Goal: Task Accomplishment & Management: Use online tool/utility

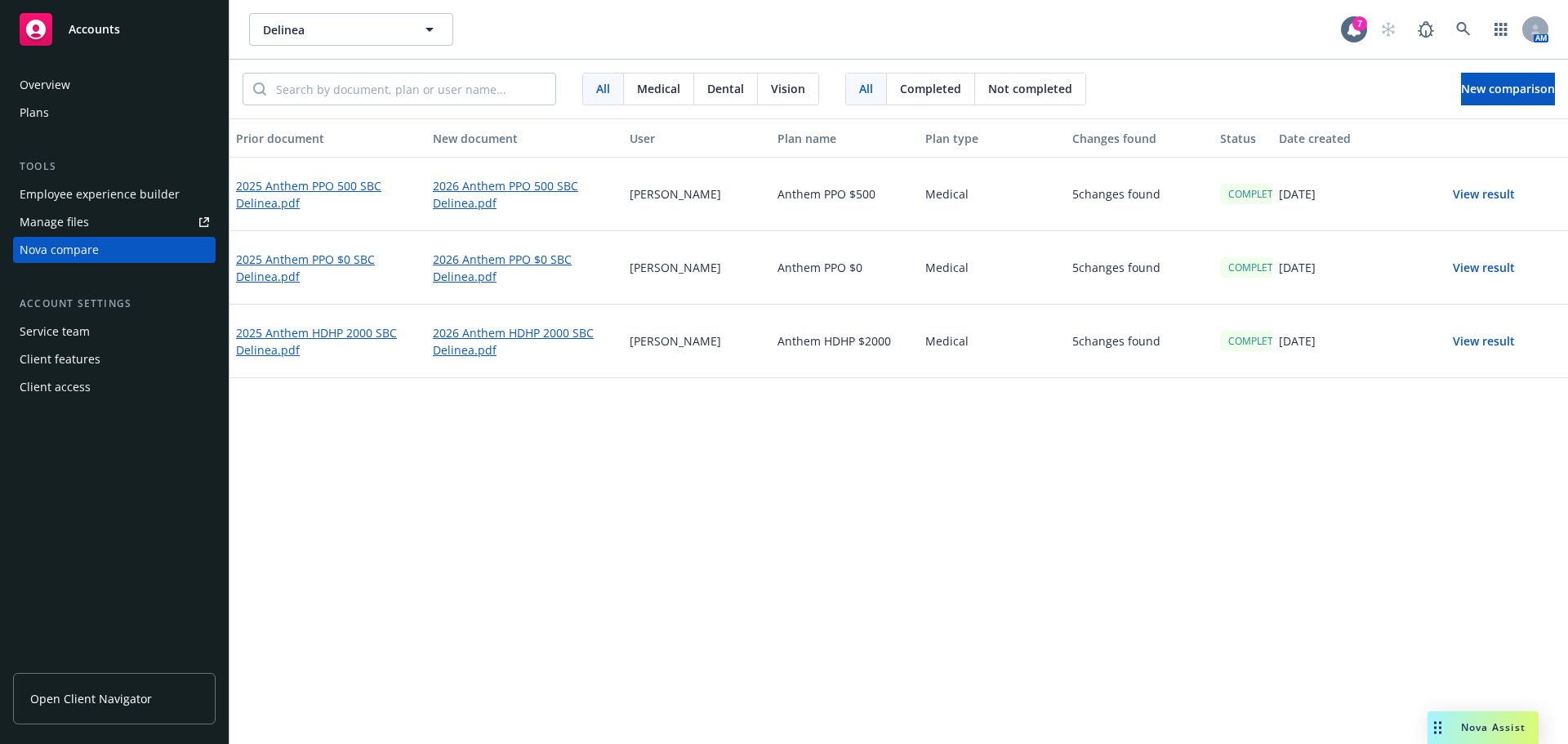
click at [1494, 273] on button "View result" at bounding box center [1484, 268] width 115 height 33
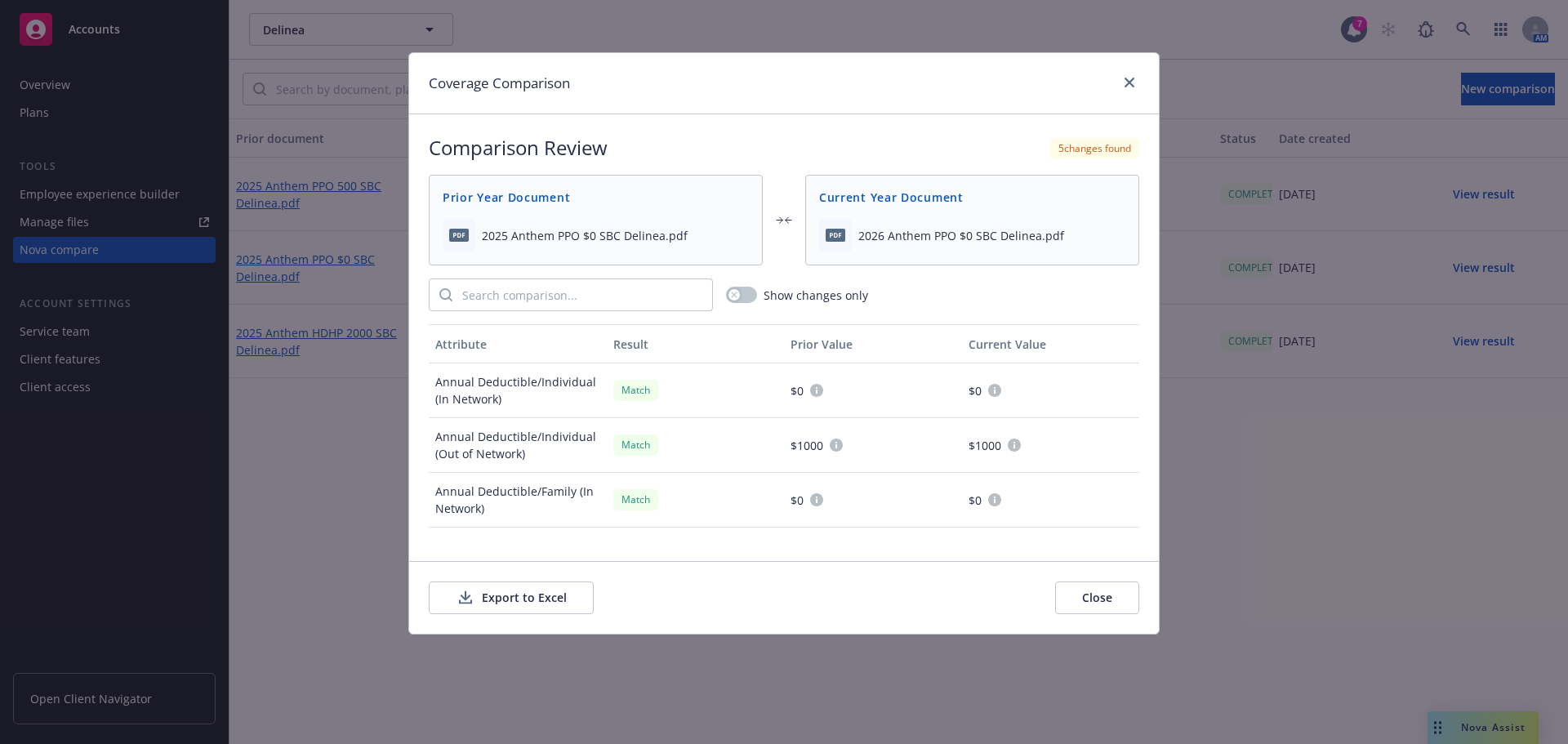
click at [481, 590] on button "Export to Excel" at bounding box center [511, 597] width 165 height 33
click at [1132, 82] on icon "close" at bounding box center [1129, 82] width 10 height 10
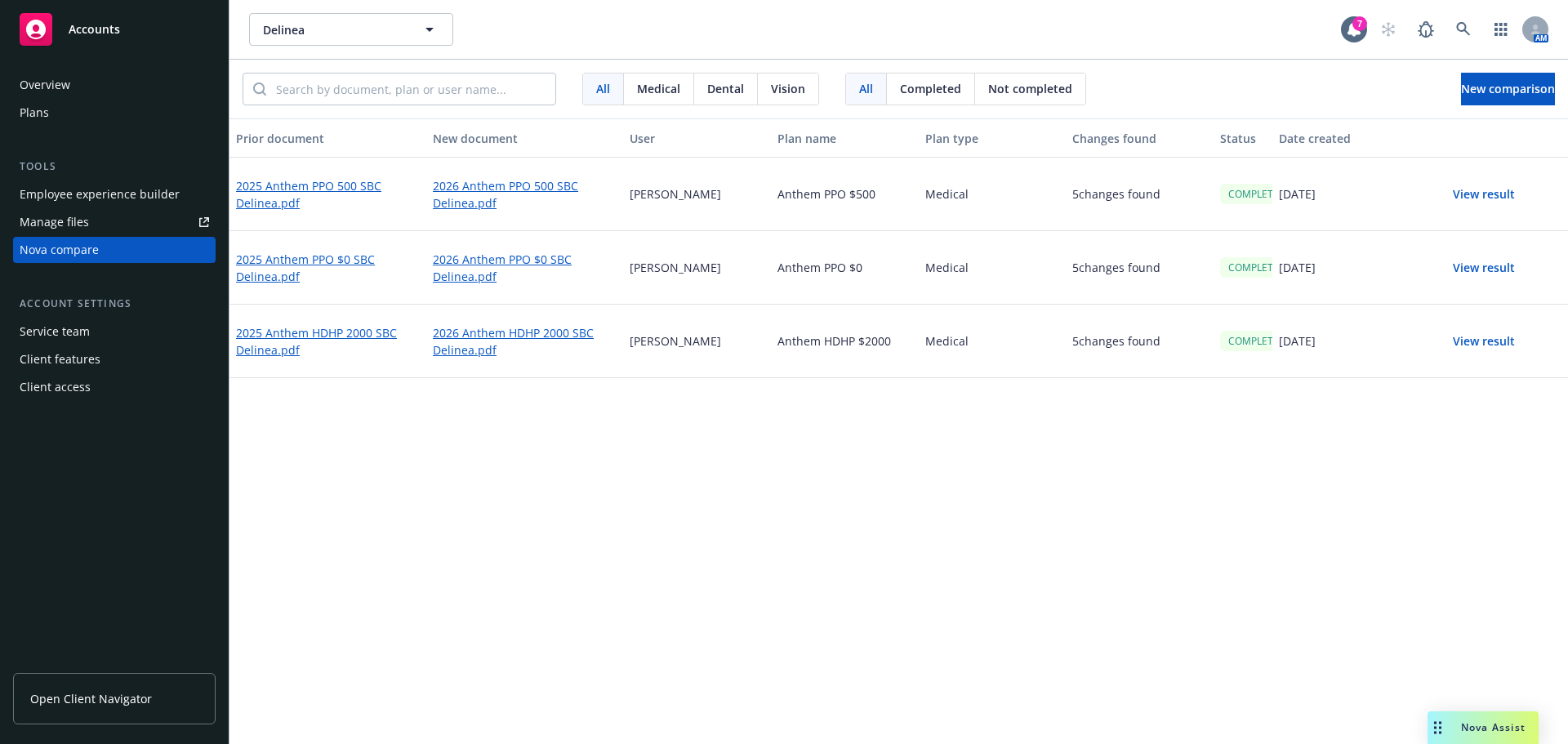
click at [1498, 190] on button "View result" at bounding box center [1484, 194] width 115 height 33
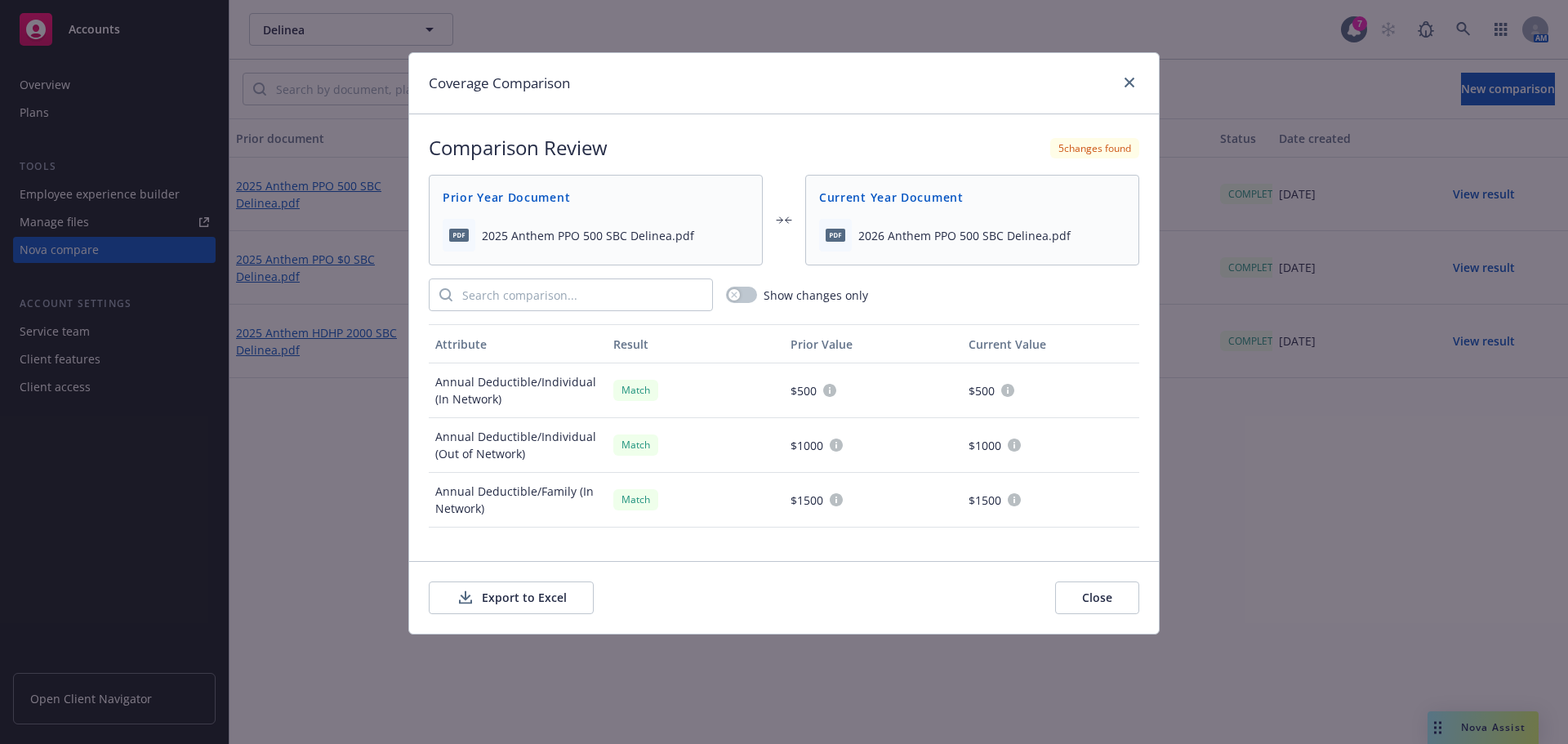
click at [539, 612] on button "Export to Excel" at bounding box center [511, 597] width 165 height 33
click at [1129, 84] on icon "close" at bounding box center [1129, 82] width 10 height 10
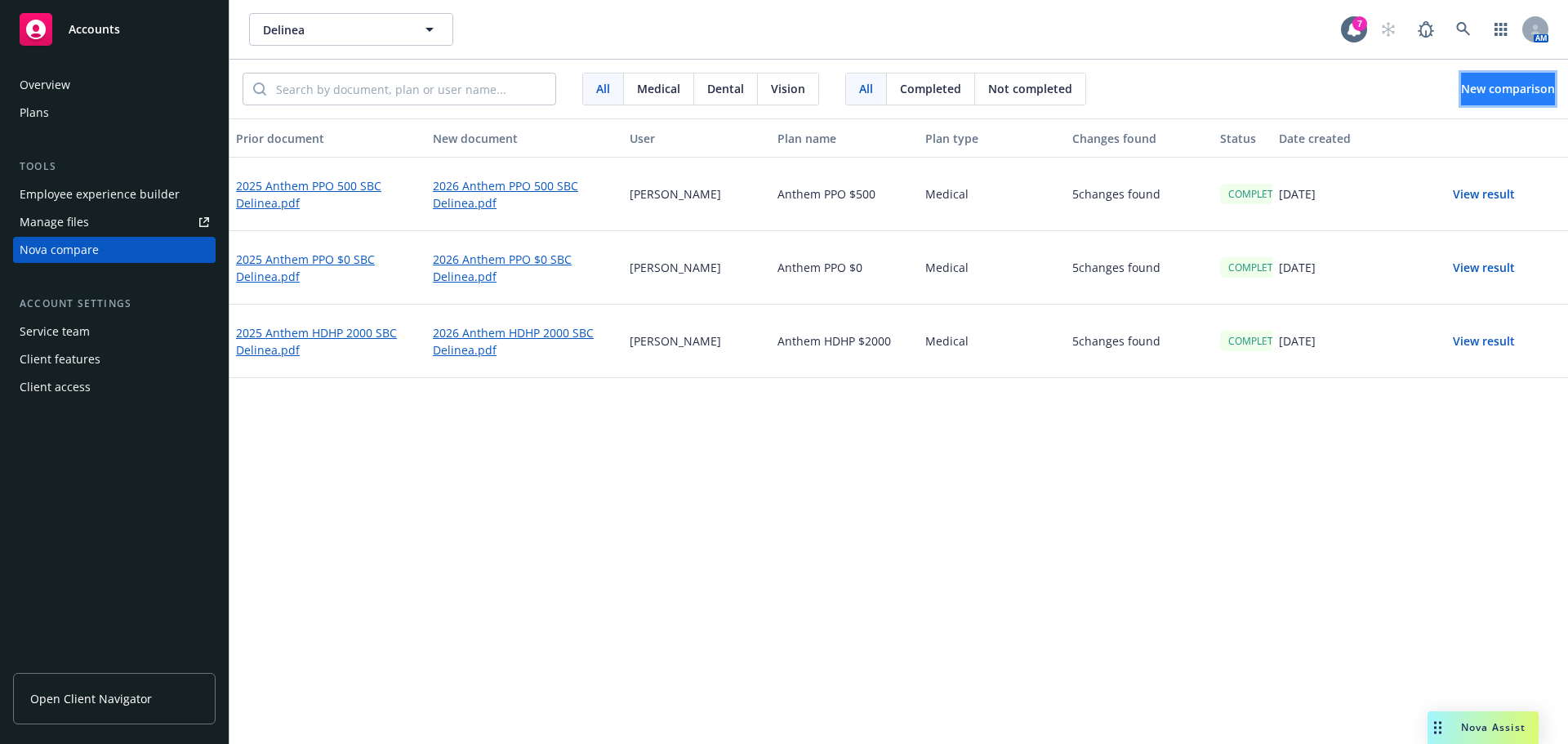
click at [1469, 84] on span "New comparison" at bounding box center [1508, 88] width 93 height 16
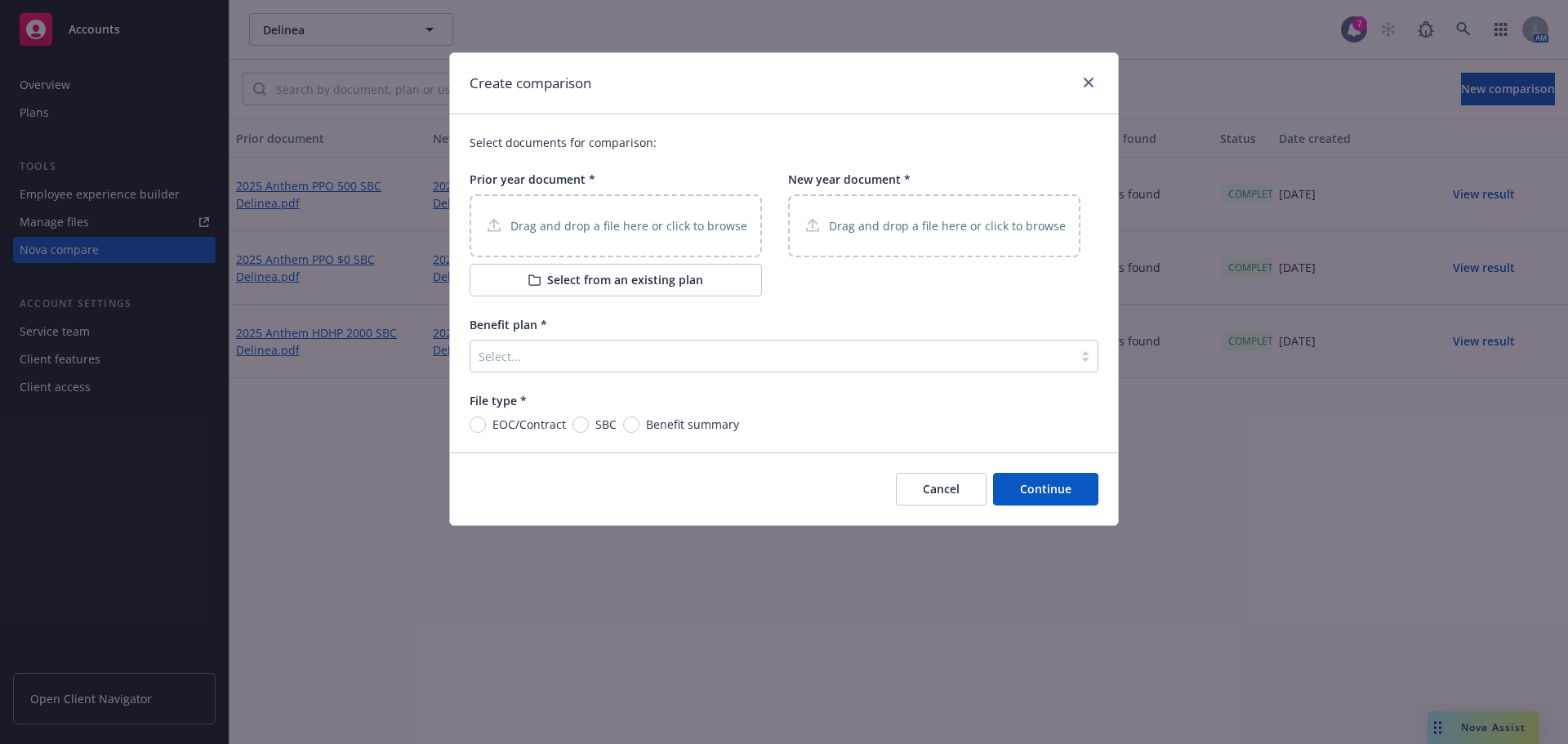
click at [663, 229] on p "Drag and drop a file here or click to browse" at bounding box center [629, 225] width 236 height 17
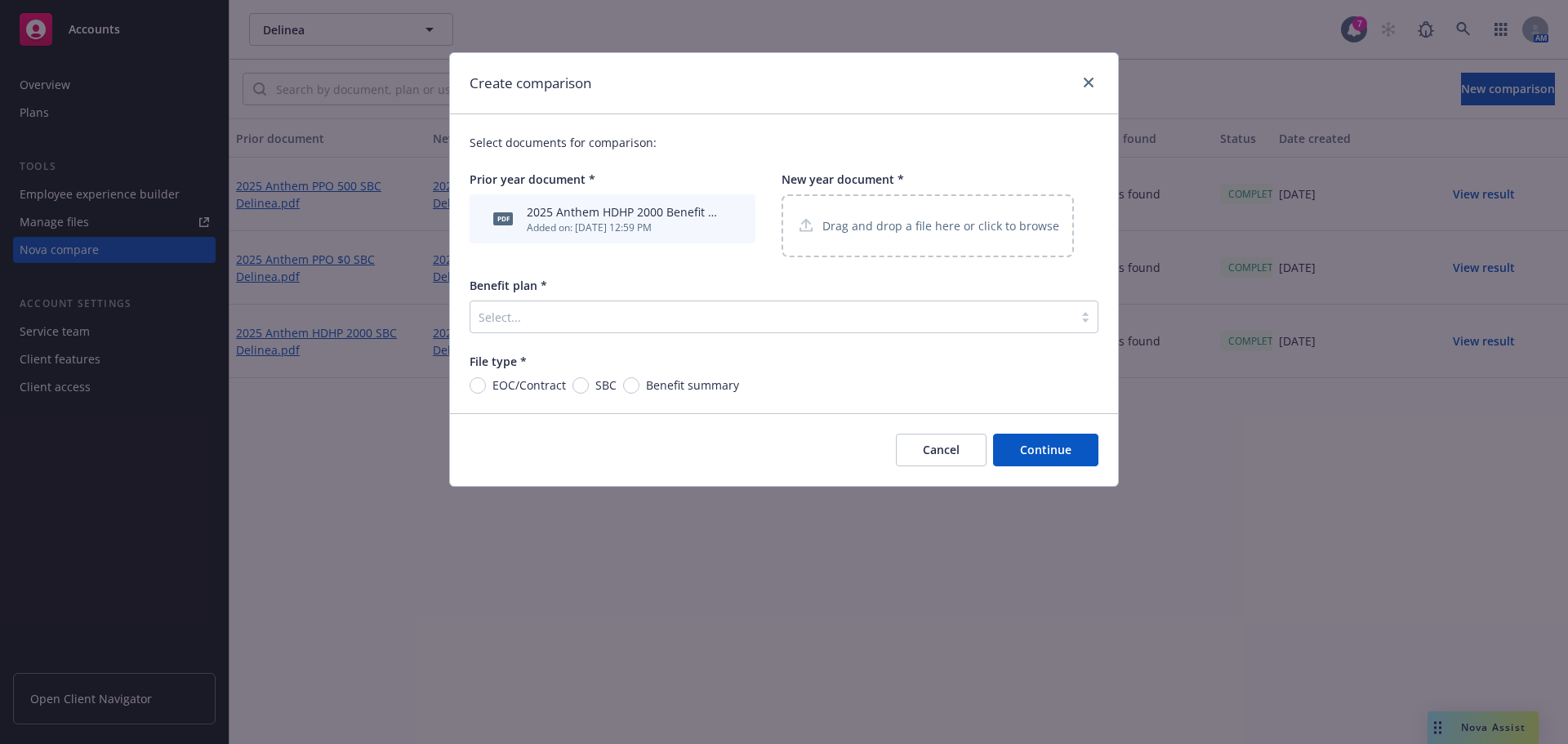
click at [915, 232] on p "Drag and drop a file here or click to browse" at bounding box center [940, 225] width 236 height 17
click at [640, 388] on span "Benefit summary" at bounding box center [689, 385] width 100 height 17
click at [638, 388] on input "Benefit summary" at bounding box center [631, 386] width 16 height 16
radio input "true"
click at [792, 326] on div at bounding box center [772, 316] width 587 height 19
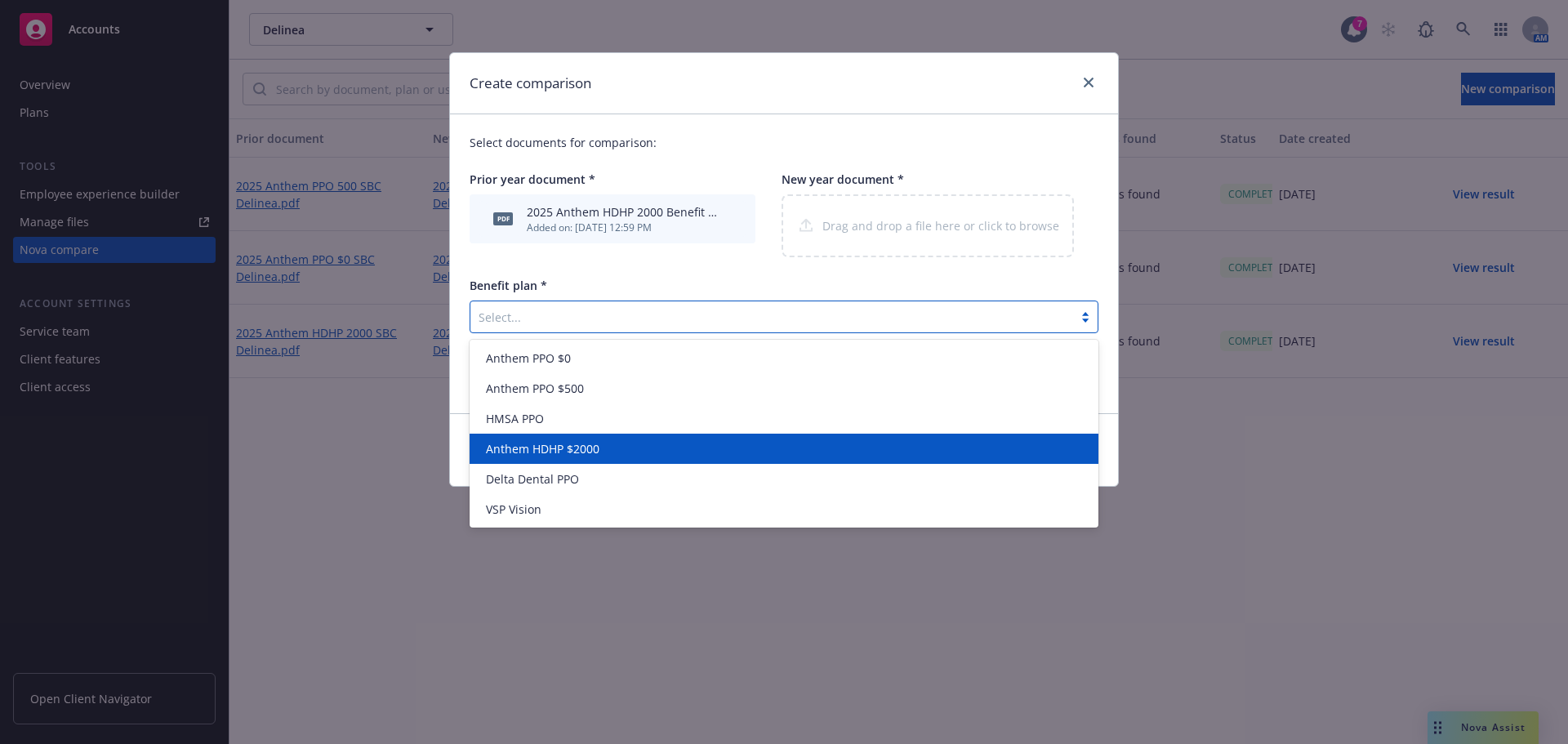
click at [761, 442] on div "Anthem HDHP $2000" at bounding box center [784, 448] width 609 height 17
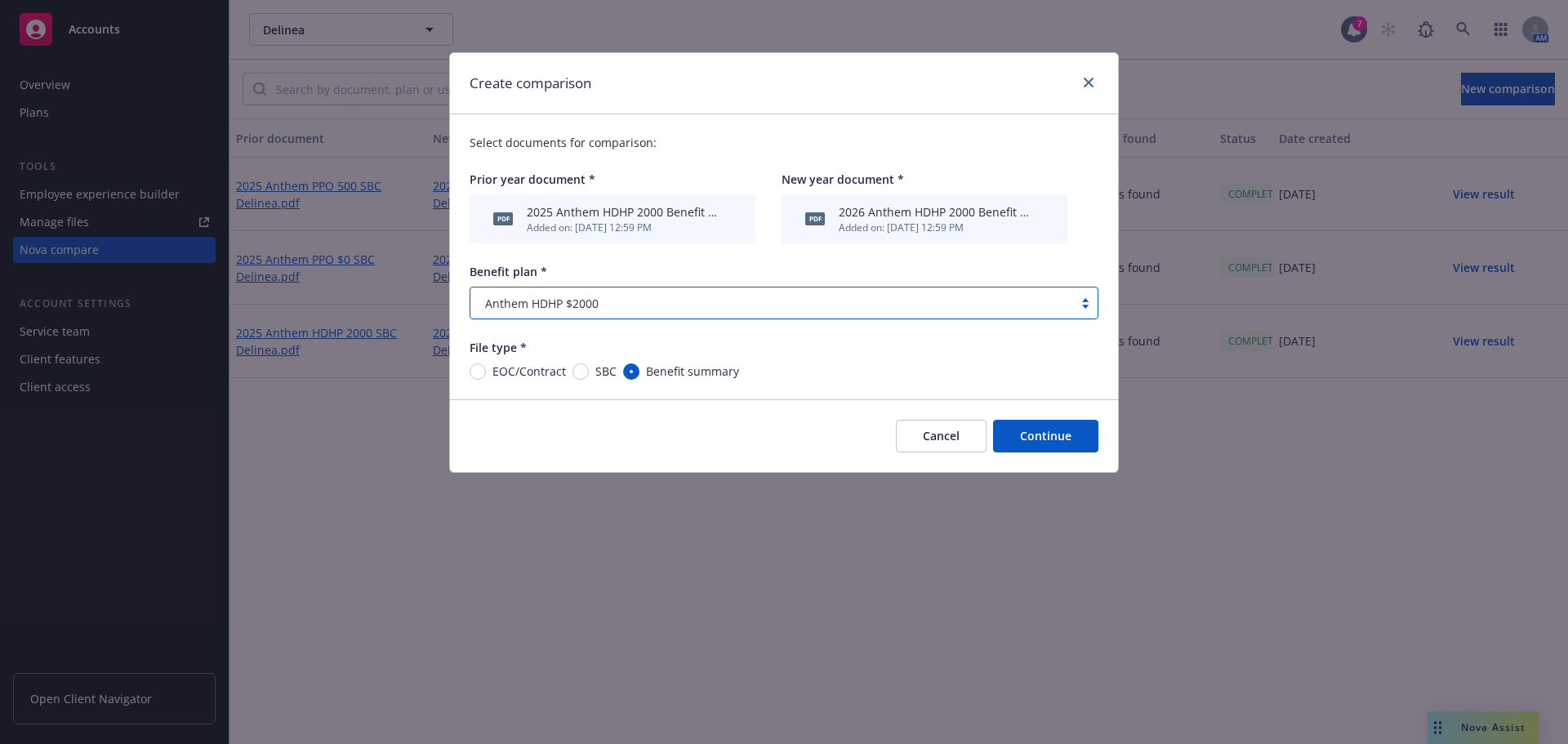
click at [1033, 437] on button "Continue" at bounding box center [1045, 436] width 105 height 33
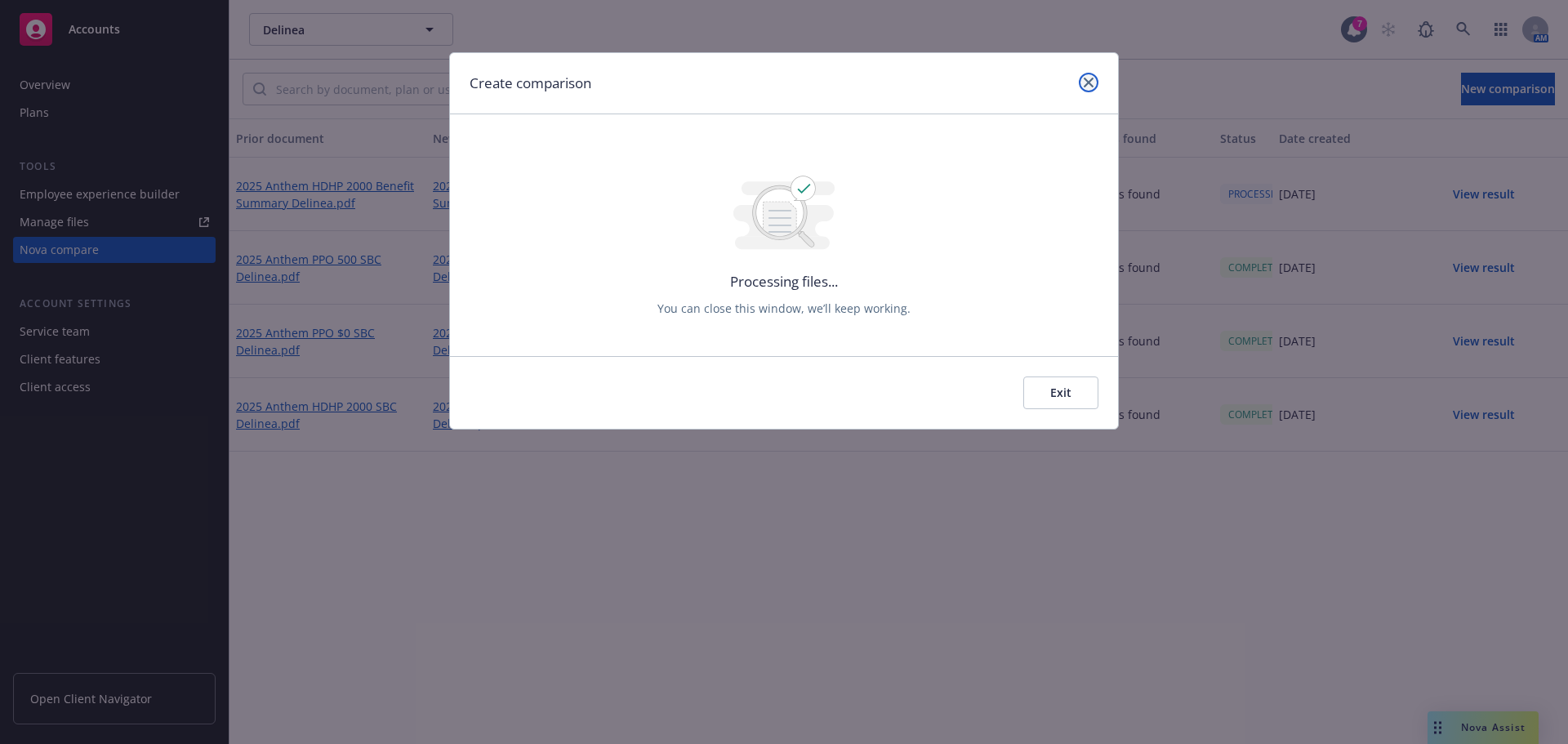
click at [1088, 86] on icon "close" at bounding box center [1088, 82] width 10 height 10
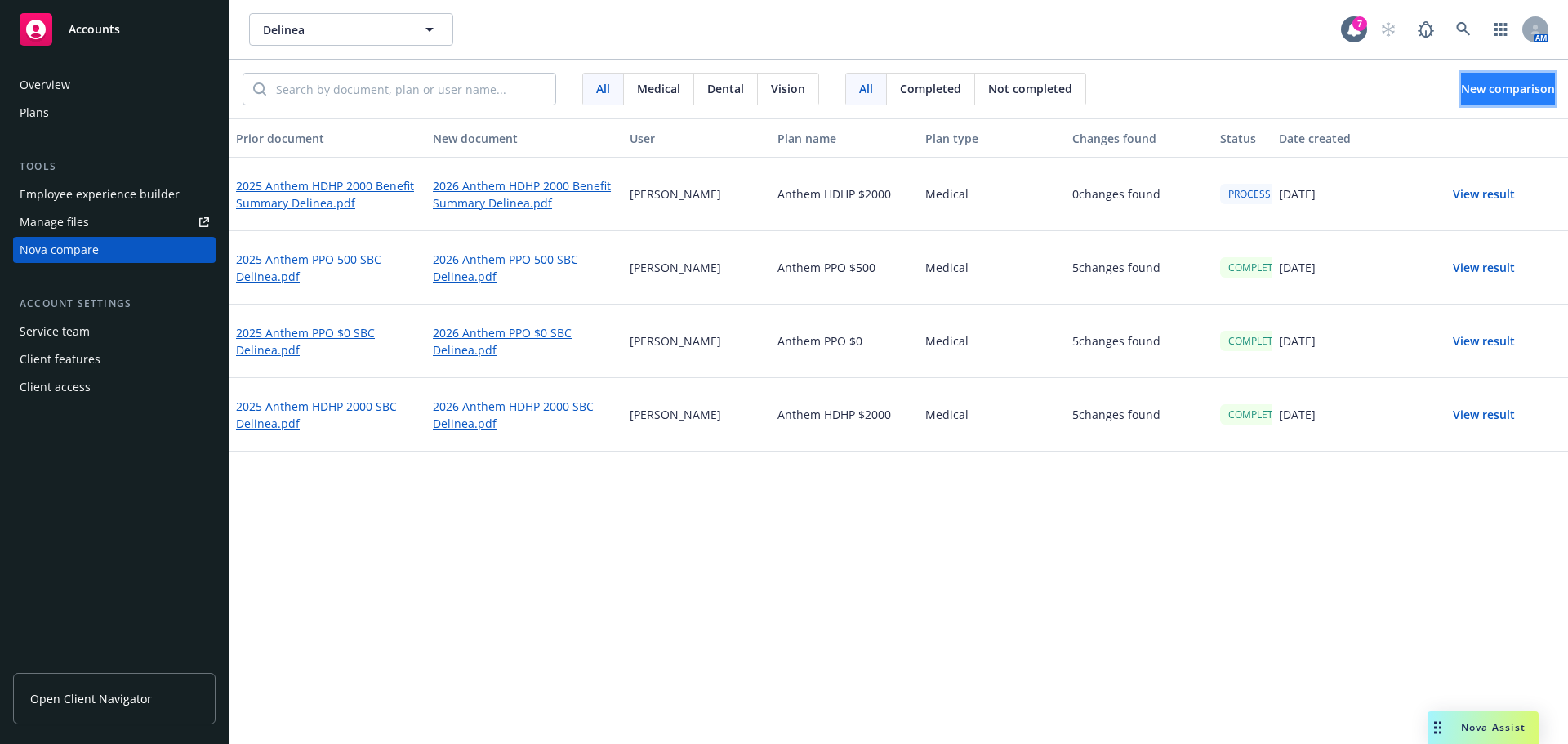
click at [1485, 91] on span "New comparison" at bounding box center [1508, 88] width 93 height 16
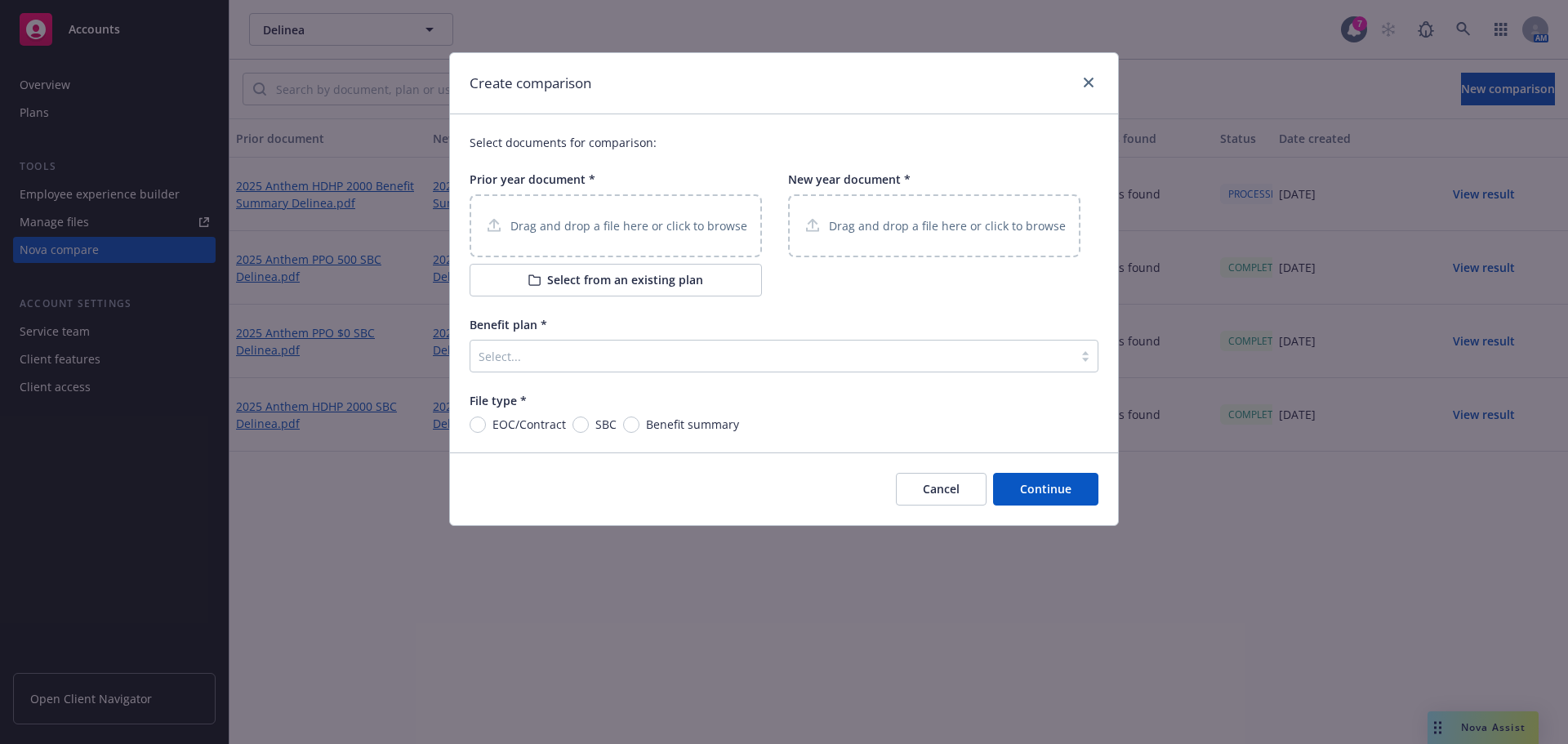
click at [630, 236] on div "Drag and drop a file here or click to browse" at bounding box center [615, 225] width 292 height 63
click at [938, 215] on div "Drag and drop a file here or click to browse" at bounding box center [934, 225] width 263 height 20
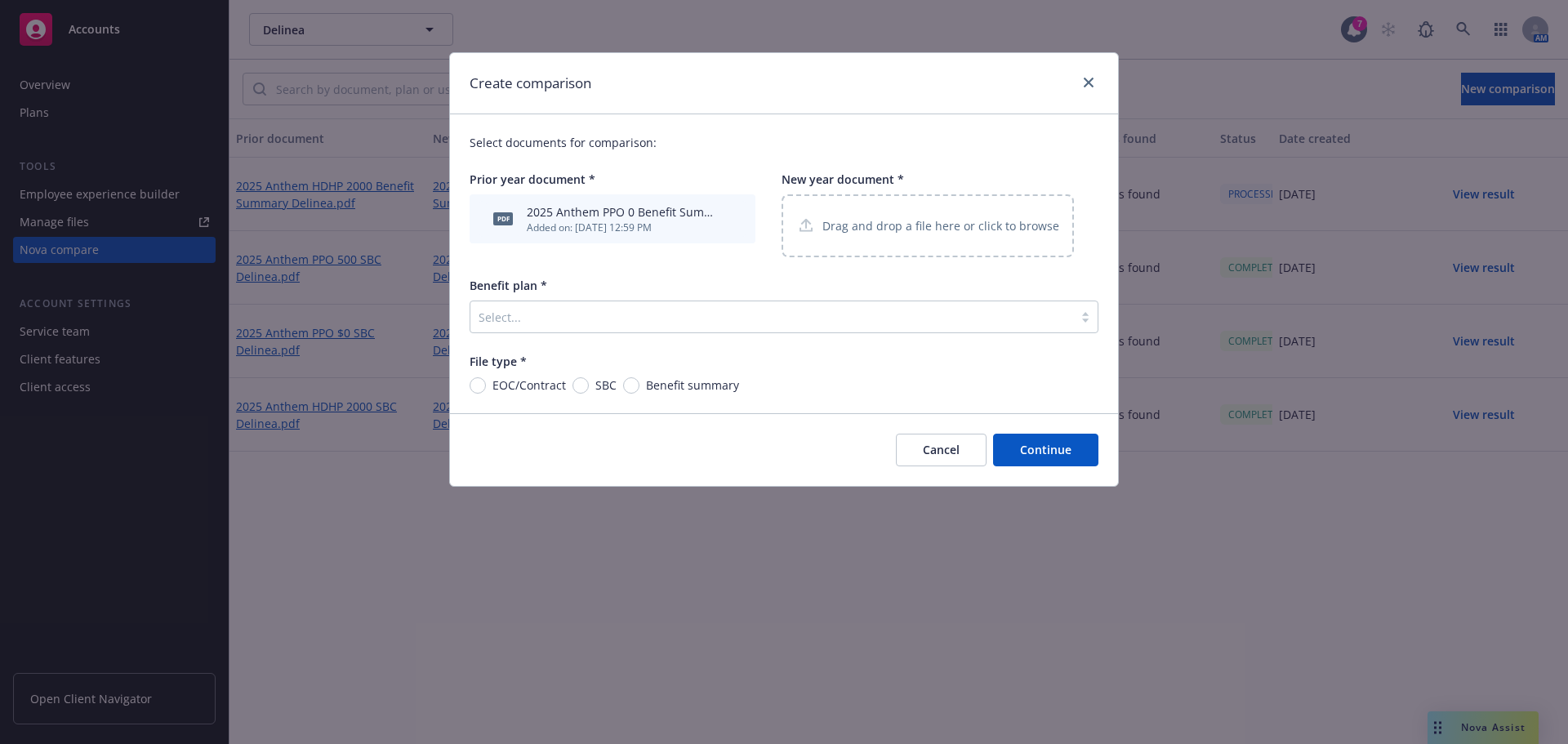
click at [646, 386] on span "Benefit summary" at bounding box center [693, 385] width 93 height 17
click at [640, 386] on input "Benefit summary" at bounding box center [631, 386] width 16 height 16
radio input "true"
click at [729, 322] on div at bounding box center [772, 316] width 587 height 19
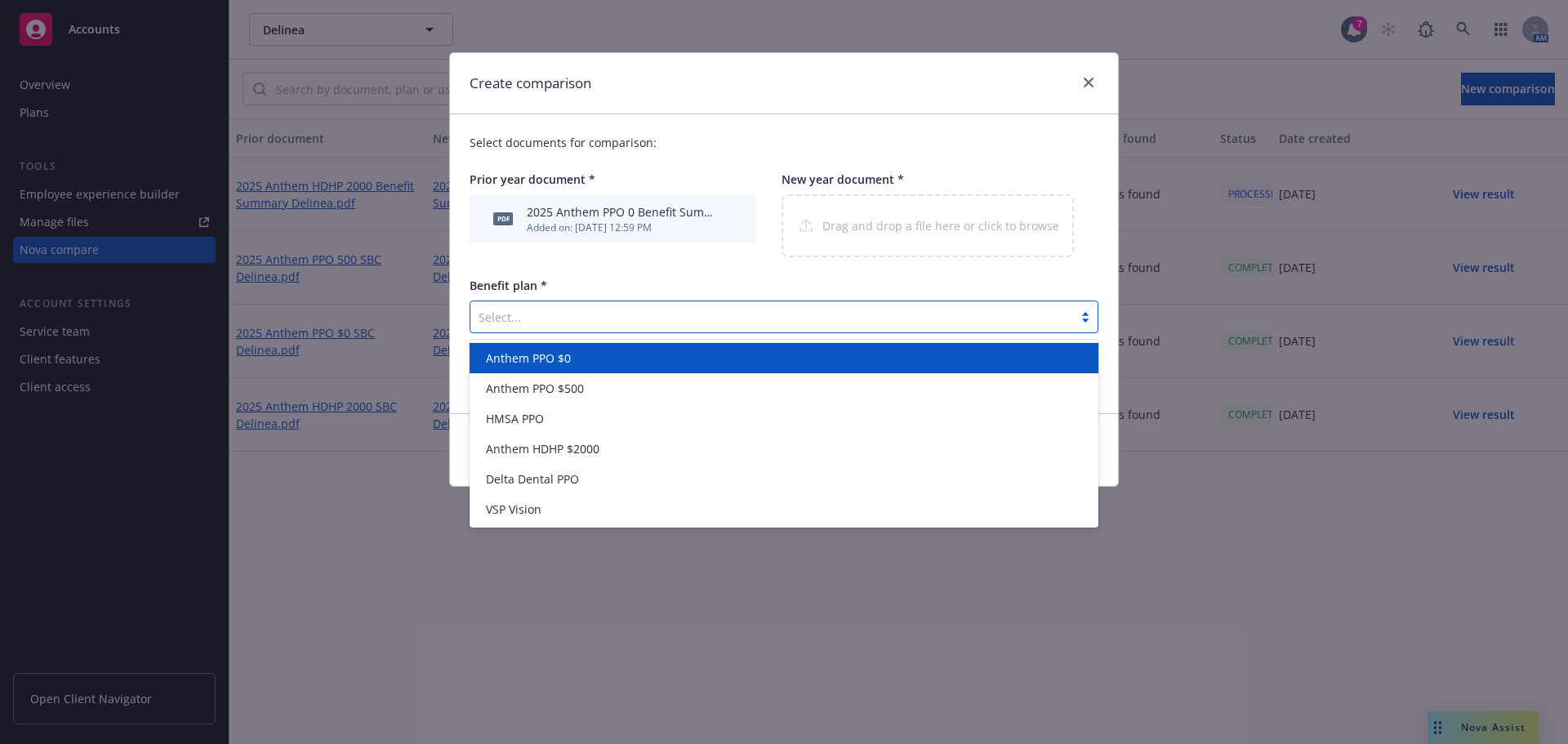
click at [656, 365] on div "Anthem PPO $0" at bounding box center [784, 357] width 609 height 17
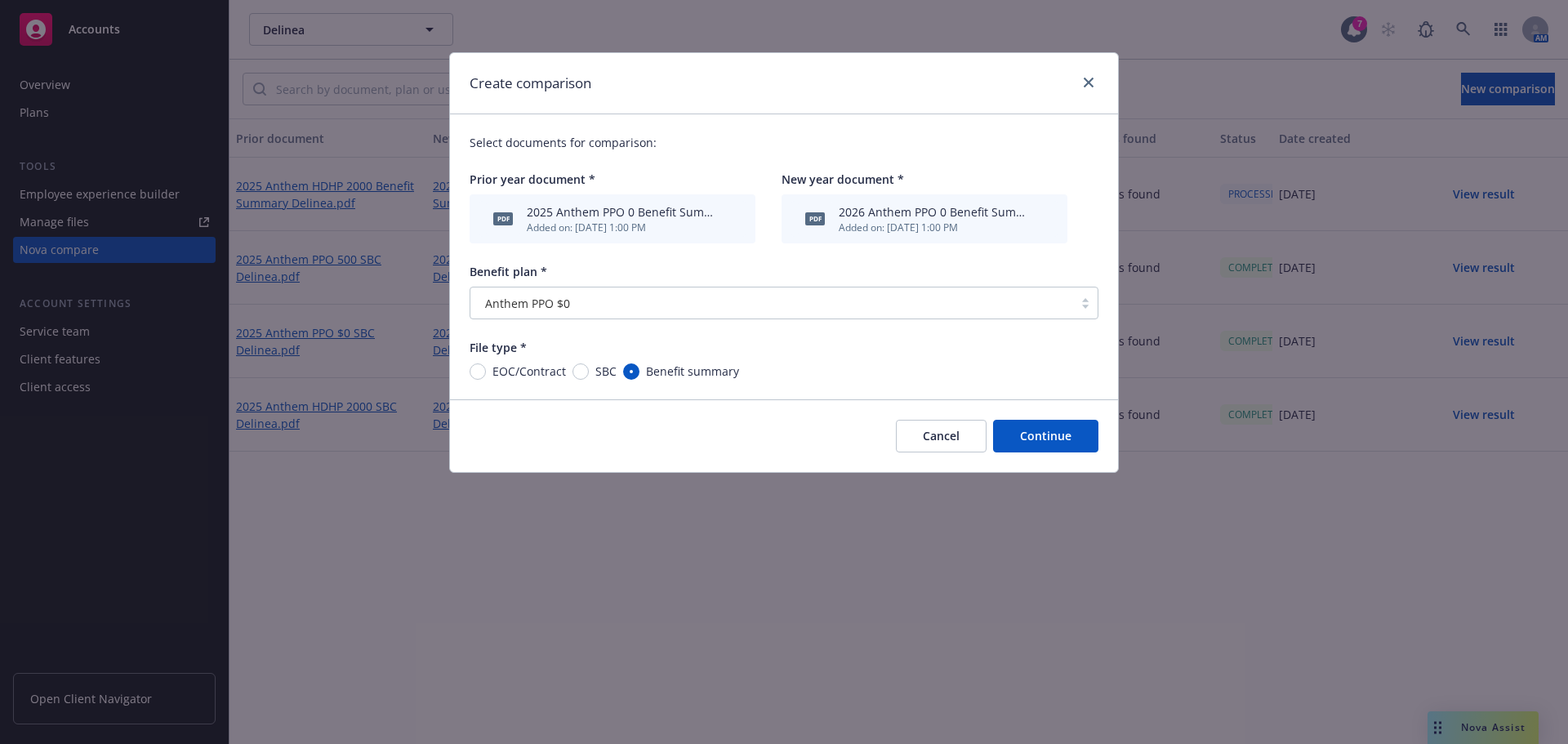
click at [1054, 444] on button "Continue" at bounding box center [1045, 436] width 105 height 33
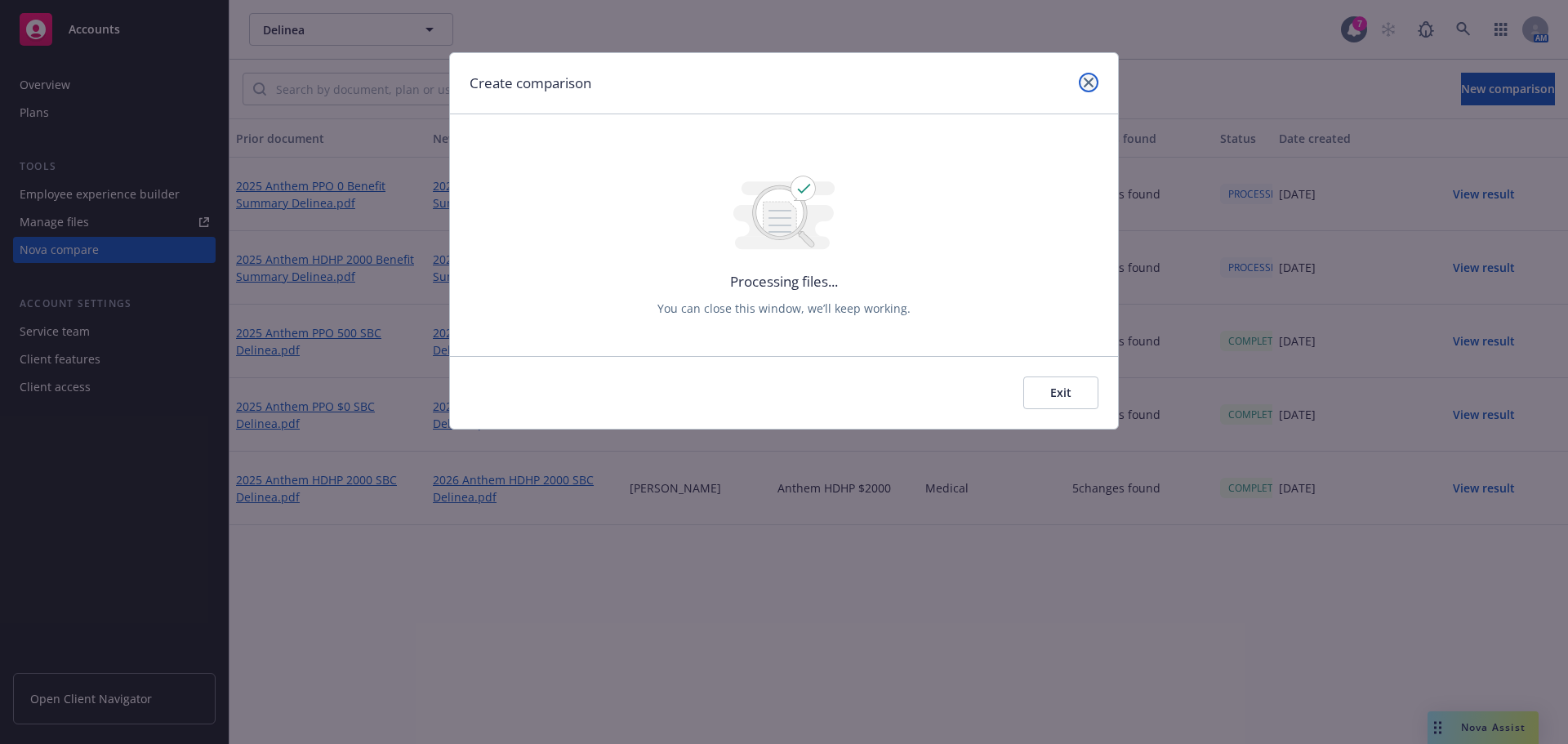
click at [1085, 83] on icon "close" at bounding box center [1088, 82] width 10 height 10
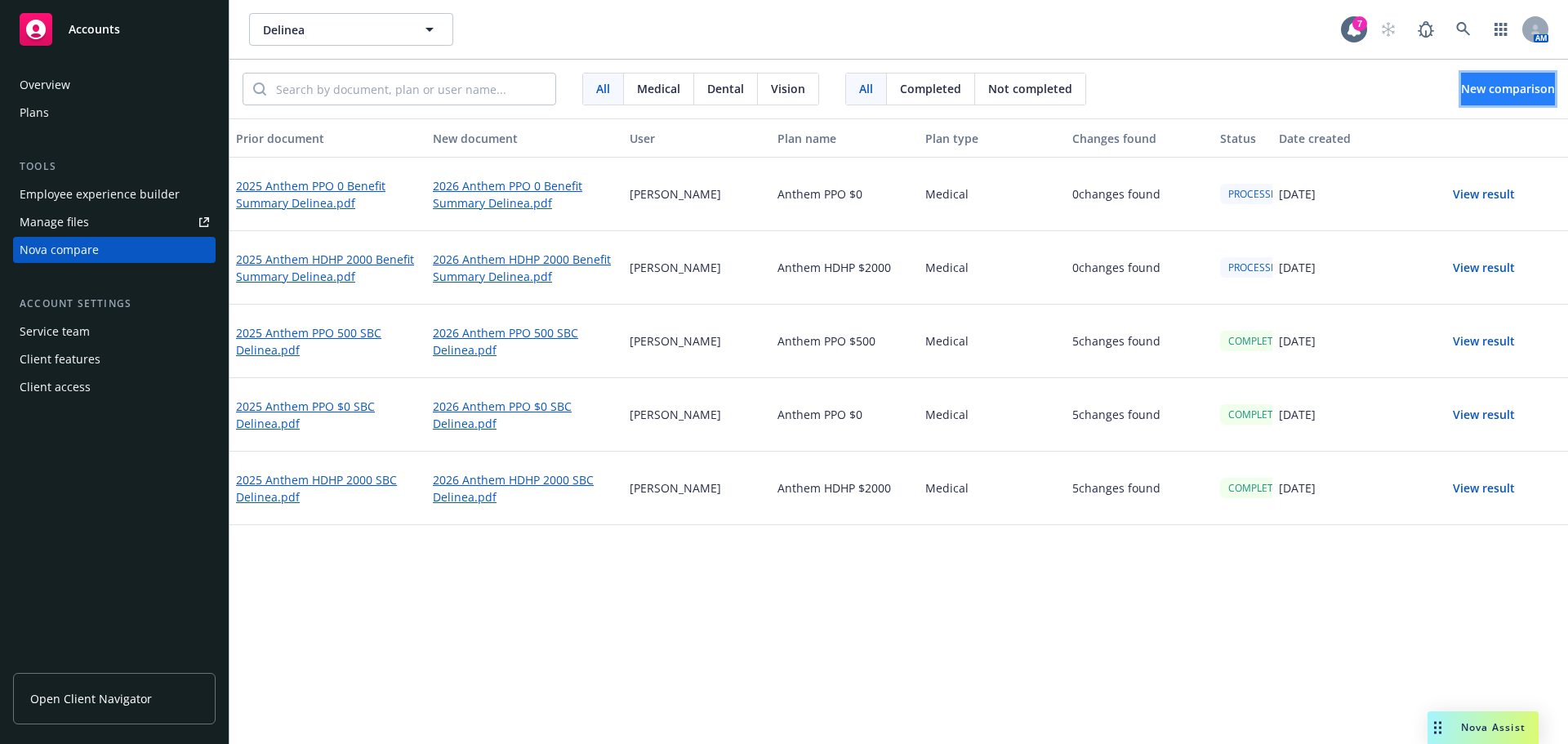
click at [1512, 82] on span "New comparison" at bounding box center [1508, 88] width 93 height 16
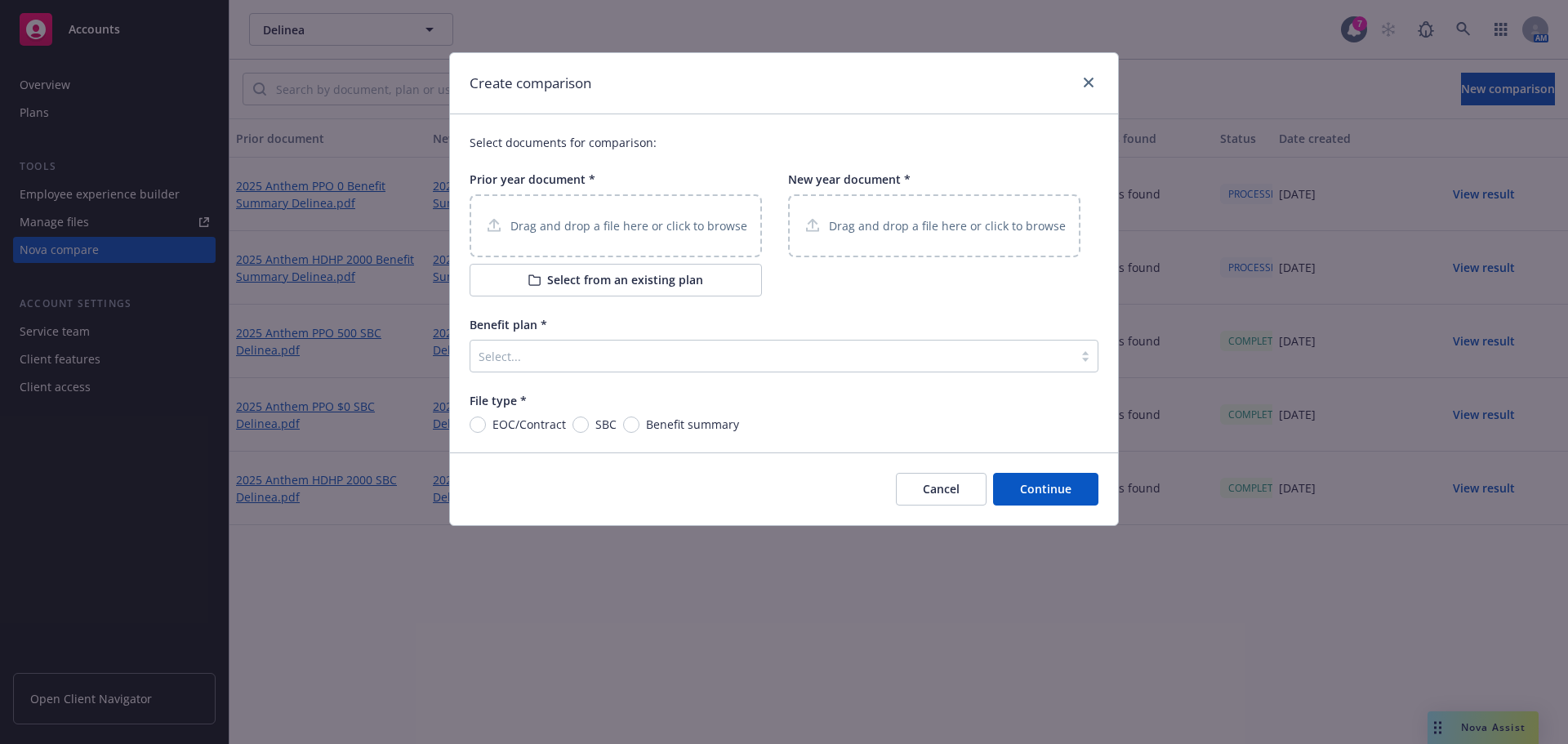
click at [713, 228] on p "Drag and drop a file here or click to browse" at bounding box center [629, 225] width 236 height 17
click at [945, 230] on p "Drag and drop a file here or click to browse" at bounding box center [947, 225] width 236 height 17
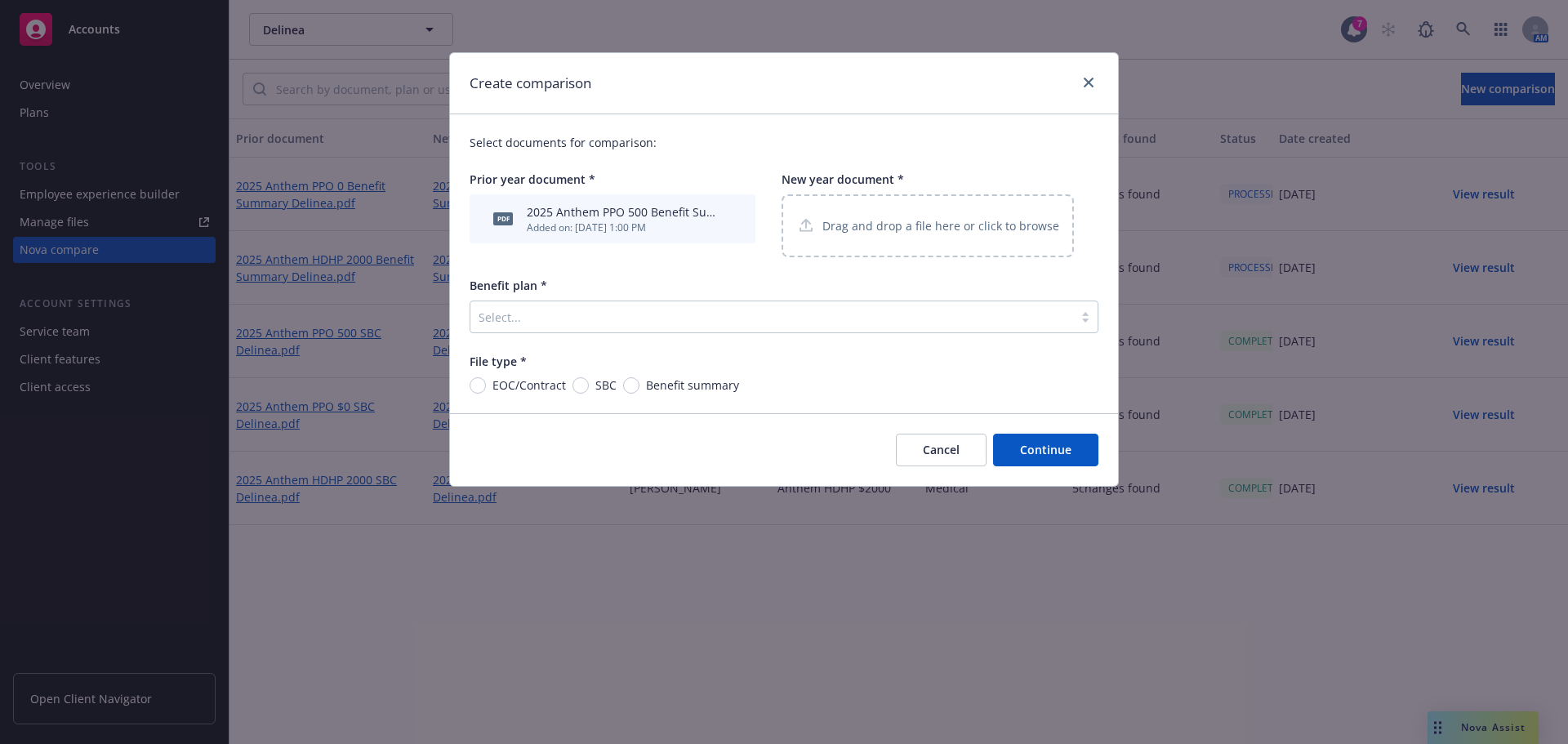
click at [641, 384] on span "Benefit summary" at bounding box center [689, 385] width 100 height 17
click at [640, 384] on input "Benefit summary" at bounding box center [631, 386] width 16 height 16
radio input "true"
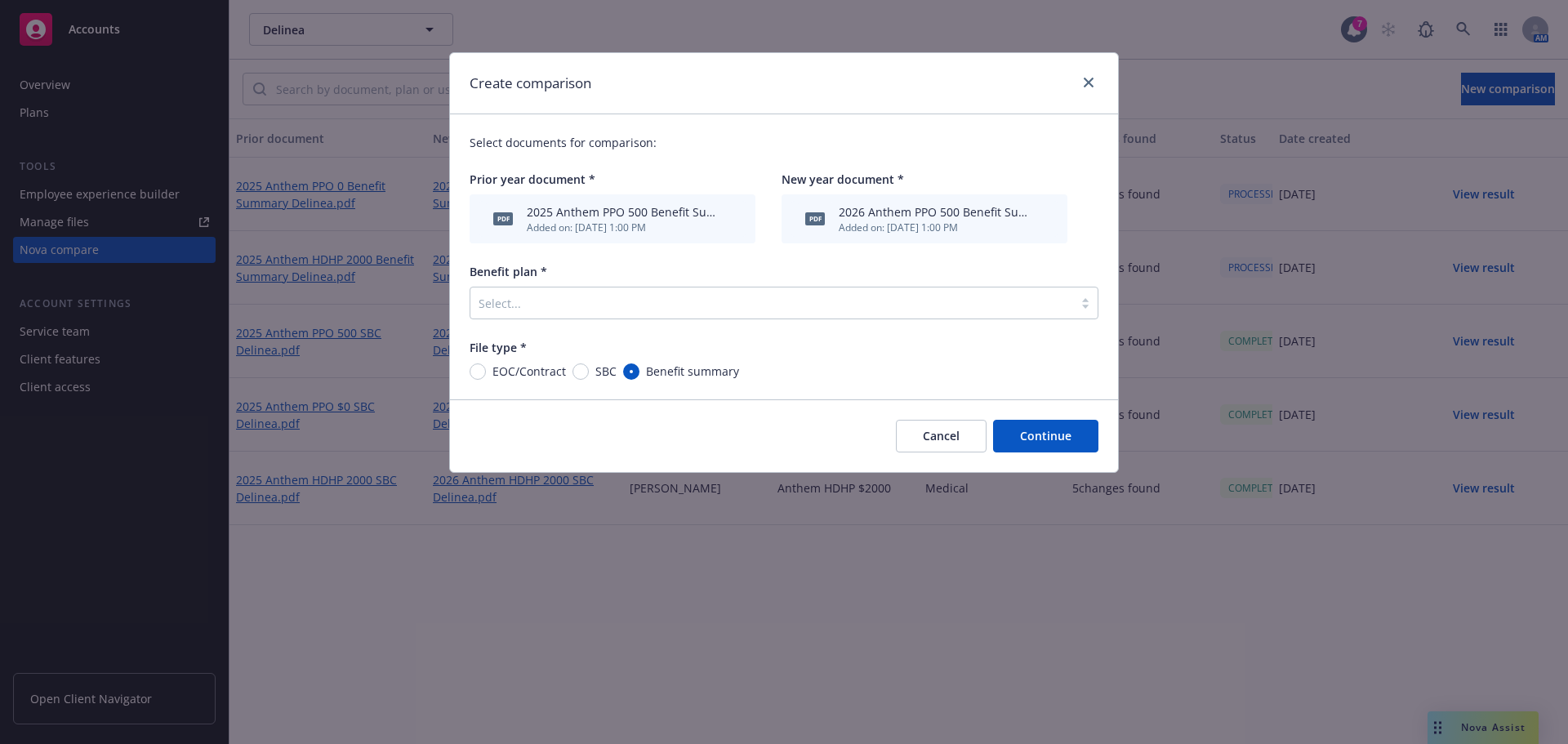
click at [793, 326] on div "Select documents for comparison: Prior year document * pdf 2025 Anthem PPO 500 …" at bounding box center [784, 257] width 668 height 285
click at [783, 307] on div at bounding box center [772, 302] width 587 height 19
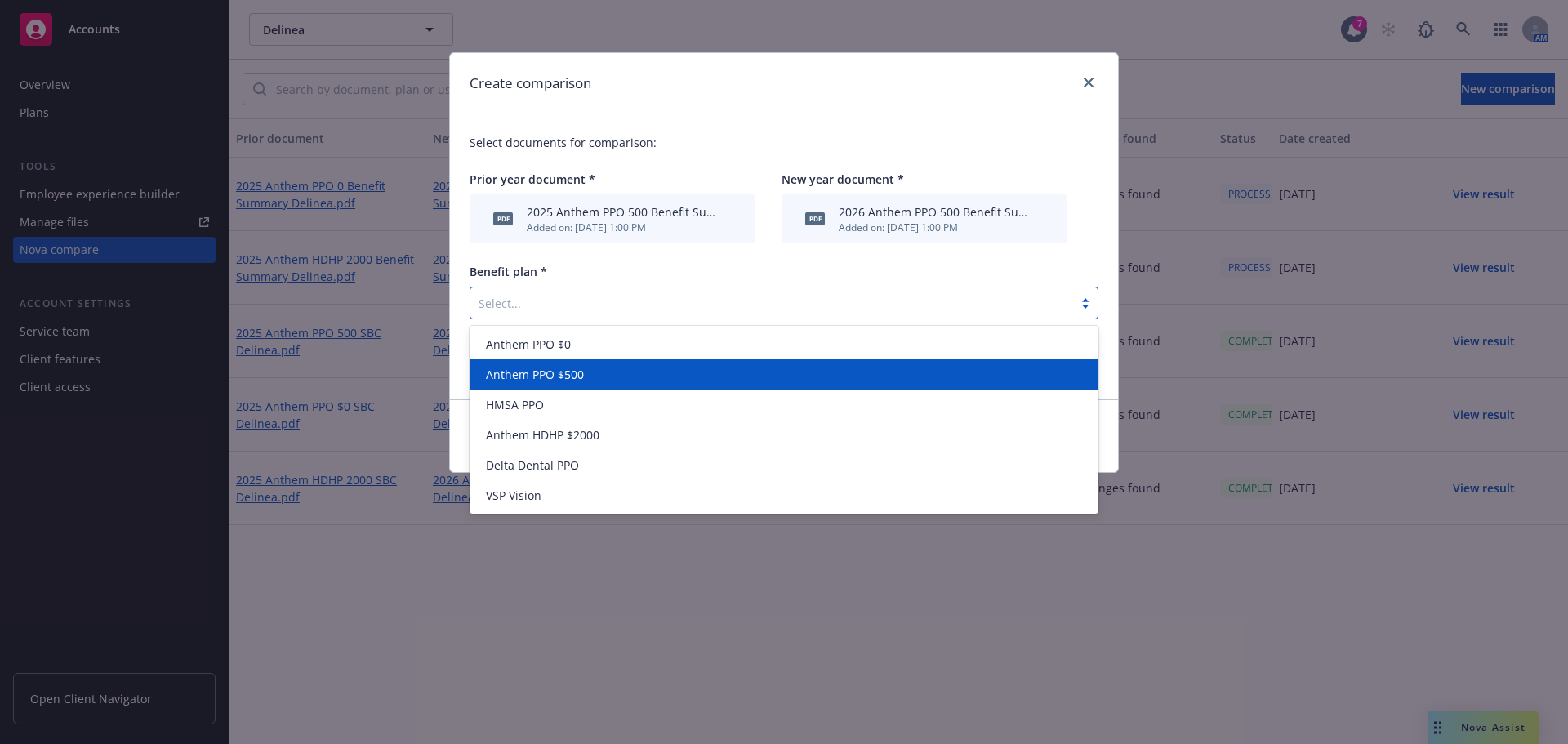
click at [685, 364] on div "Anthem PPO $500" at bounding box center [784, 374] width 629 height 30
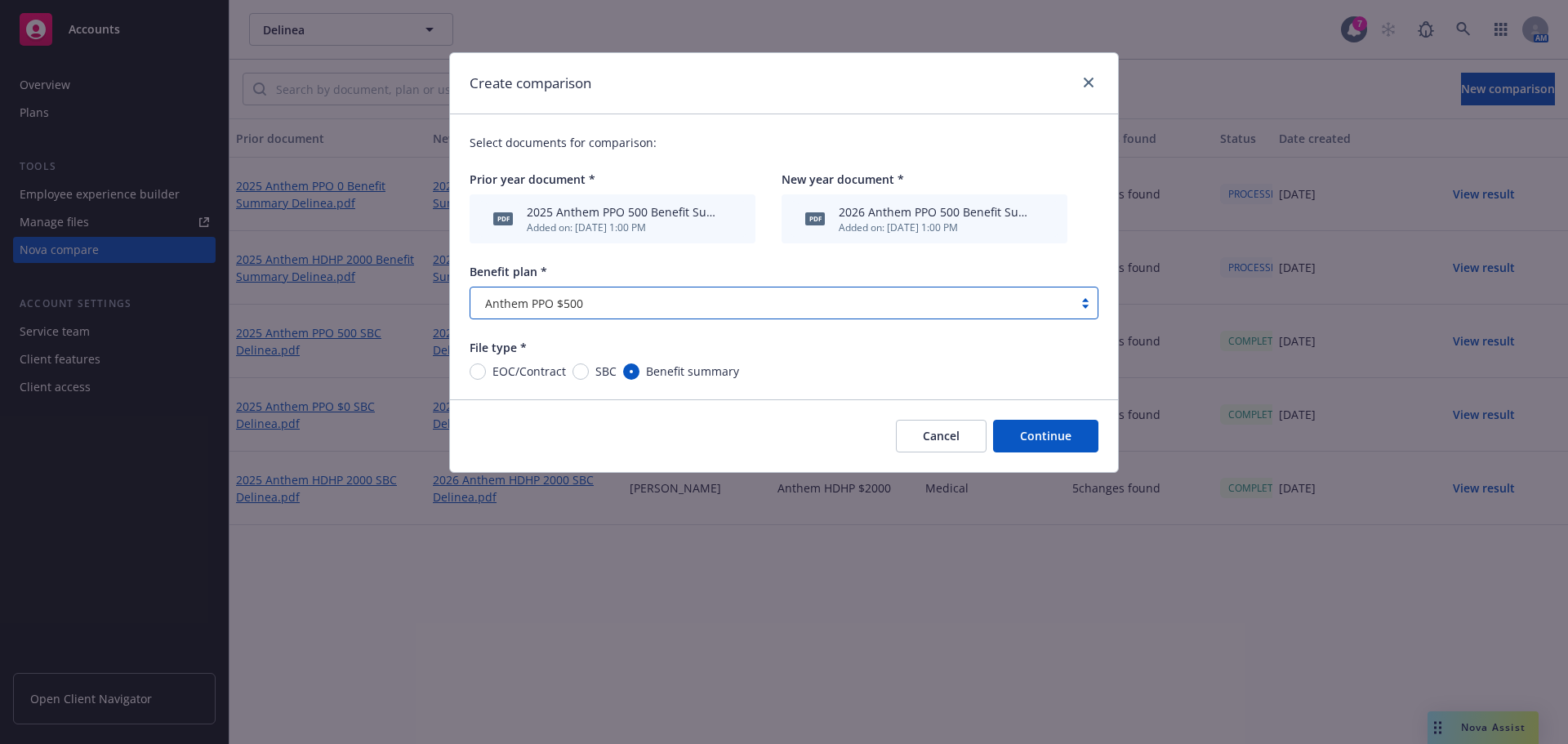
click at [1051, 439] on button "Continue" at bounding box center [1045, 436] width 105 height 33
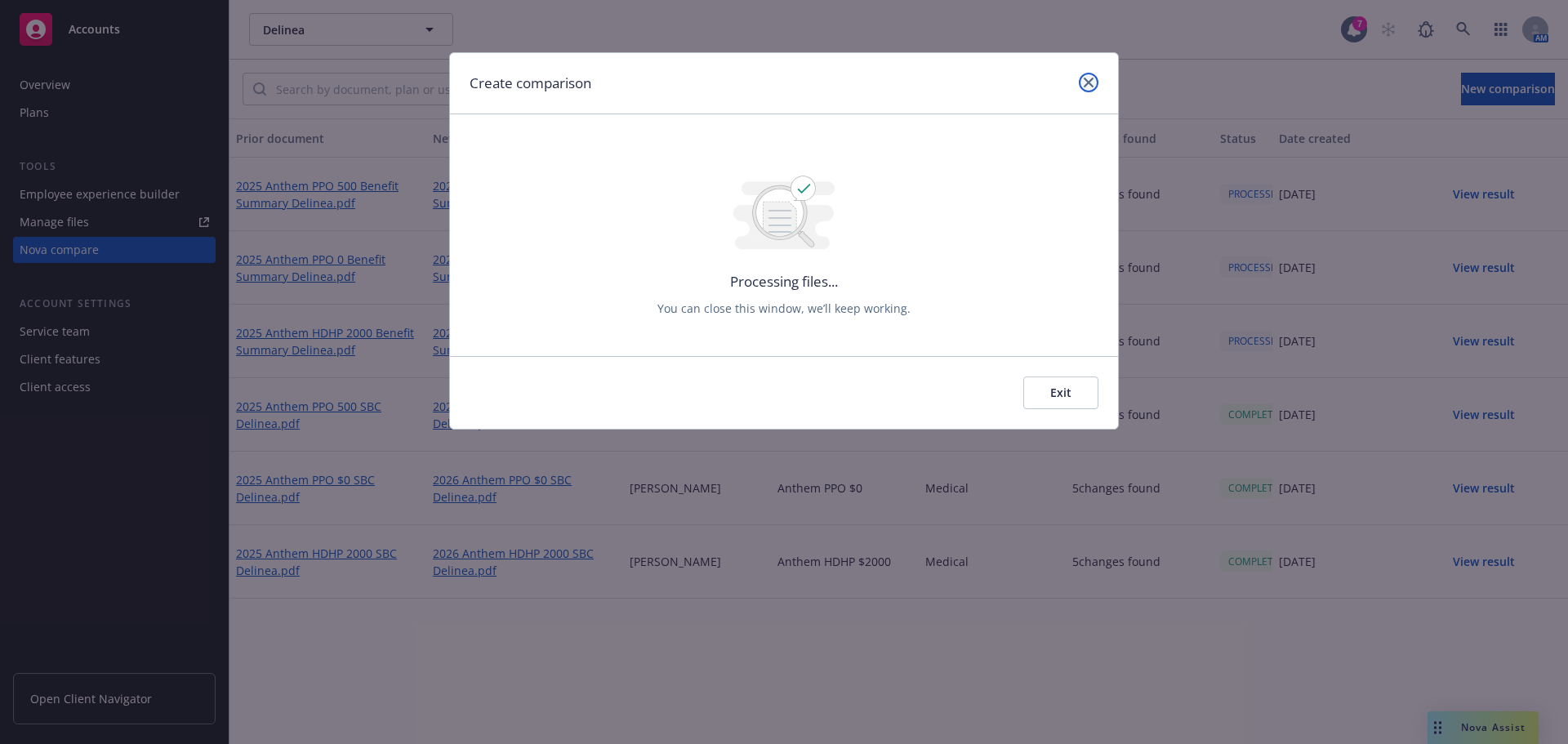
click at [1098, 79] on link "close" at bounding box center [1088, 82] width 19 height 19
